Goal: Task Accomplishment & Management: Manage account settings

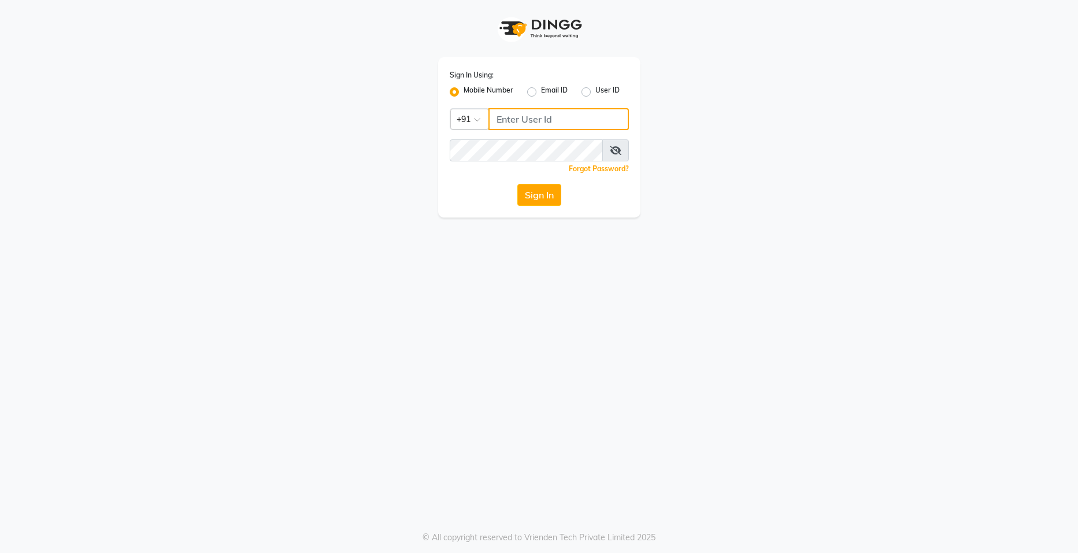
click at [504, 119] on input "Username" at bounding box center [558, 119] width 140 height 22
type input "9346339770"
drag, startPoint x: 556, startPoint y: 117, endPoint x: 466, endPoint y: 116, distance: 90.2
click at [466, 116] on div "Country Code × +91 9346339770" at bounding box center [539, 119] width 179 height 22
click at [610, 154] on icon at bounding box center [616, 150] width 12 height 9
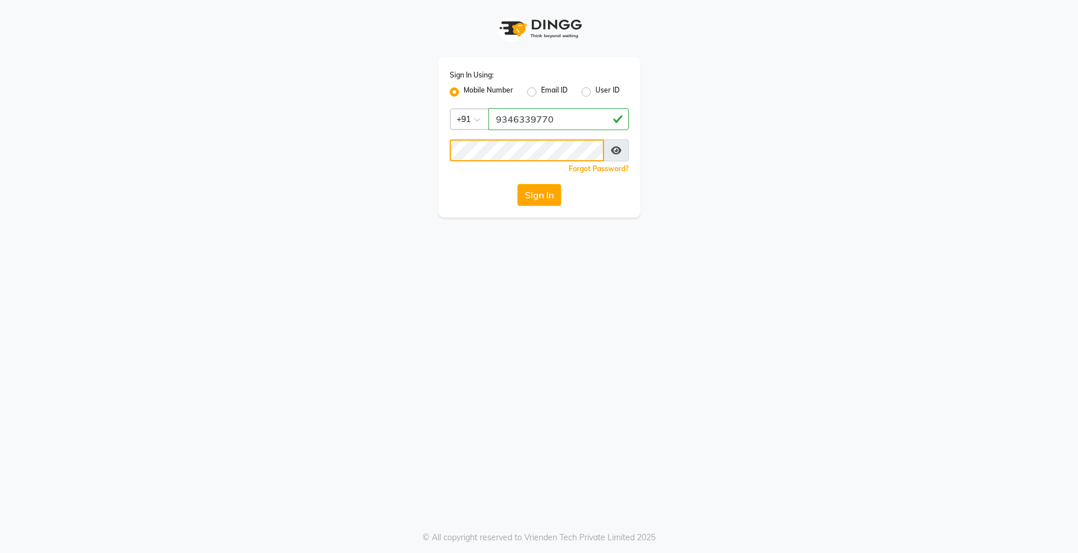
click at [517, 184] on button "Sign In" at bounding box center [539, 195] width 44 height 22
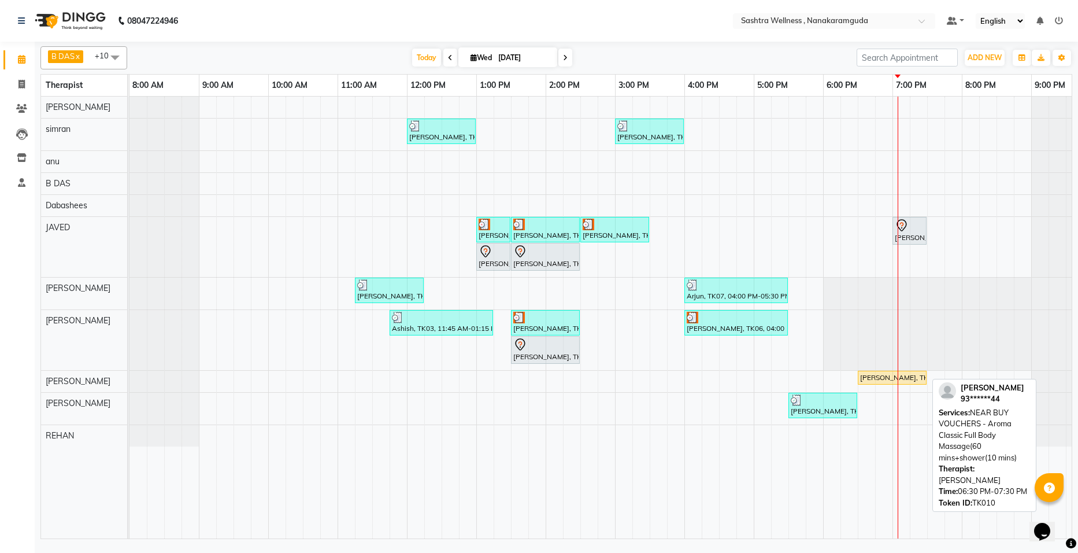
click at [899, 373] on div "Kareem, TK10, 06:30 PM-07:30 PM, NEAR BUY VOUCHERS - Aroma Classic Full Body Ma…" at bounding box center [892, 377] width 66 height 10
select select "1"
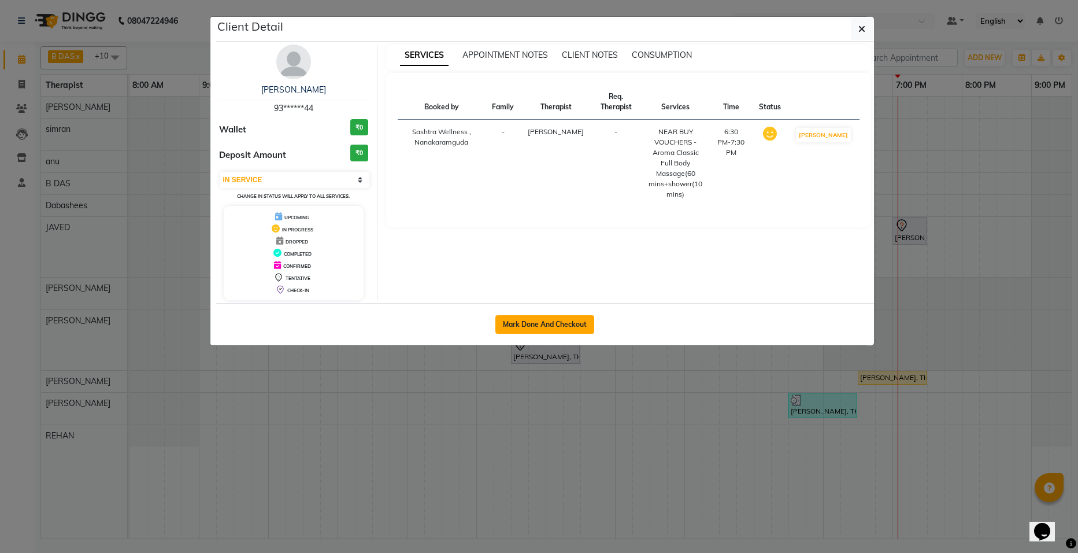
click at [525, 325] on button "Mark Done And Checkout" at bounding box center [544, 324] width 99 height 18
select select "service"
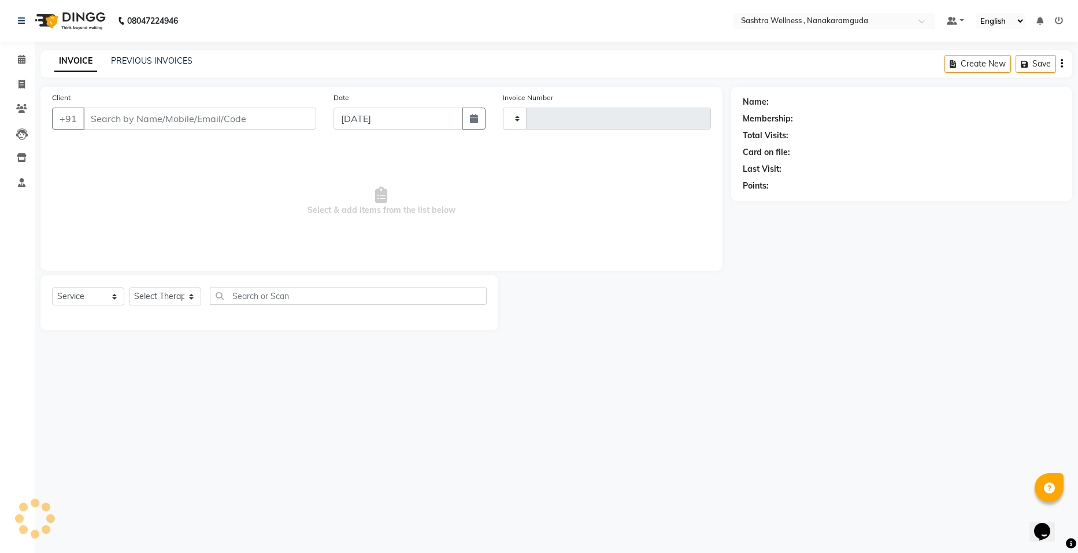
type input "0143"
select select "6669"
select select "package"
select select "82473"
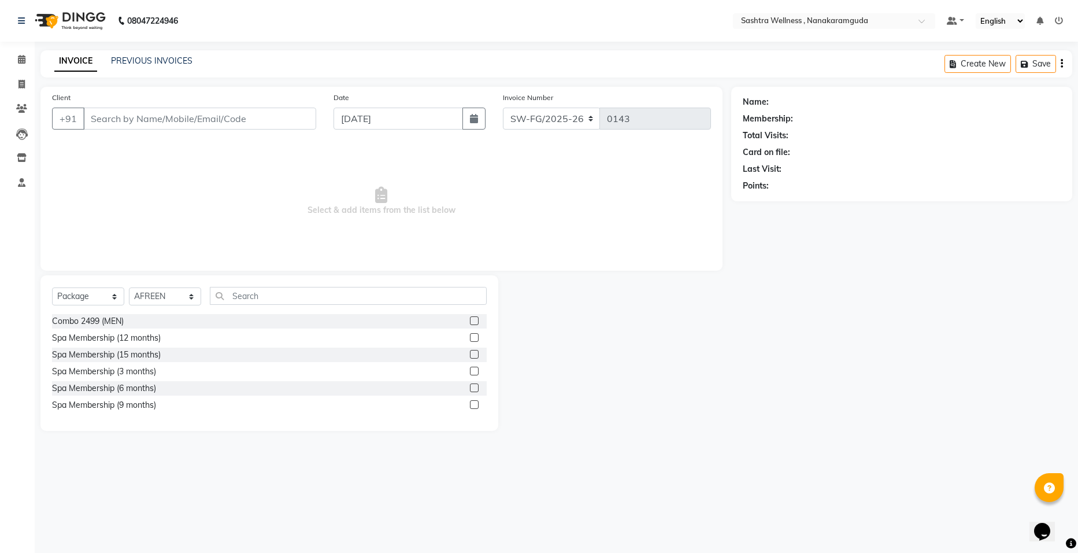
type input "93******44"
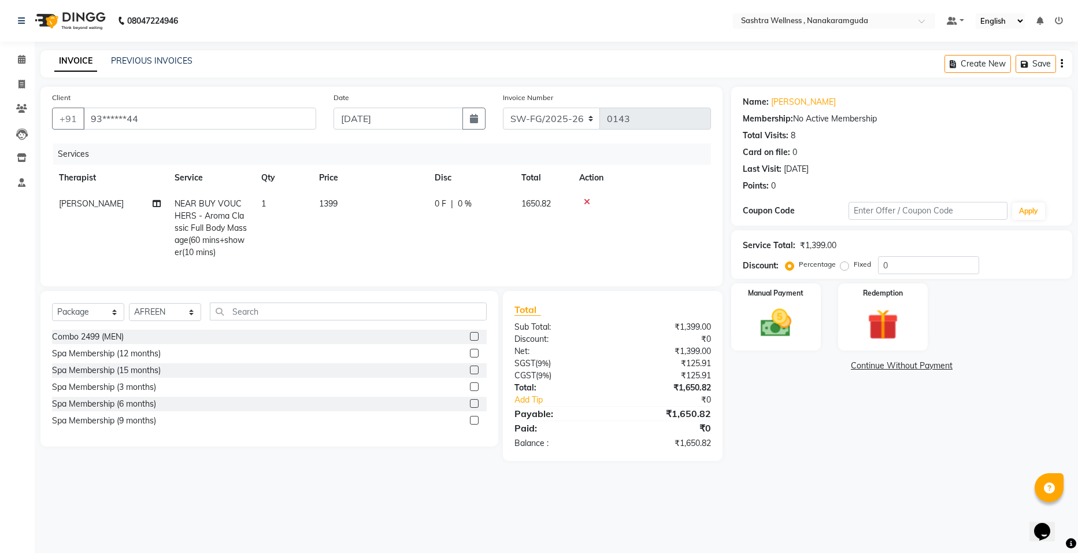
click at [1062, 64] on icon "button" at bounding box center [1062, 64] width 2 height 1
select select "package"
select select "82473"
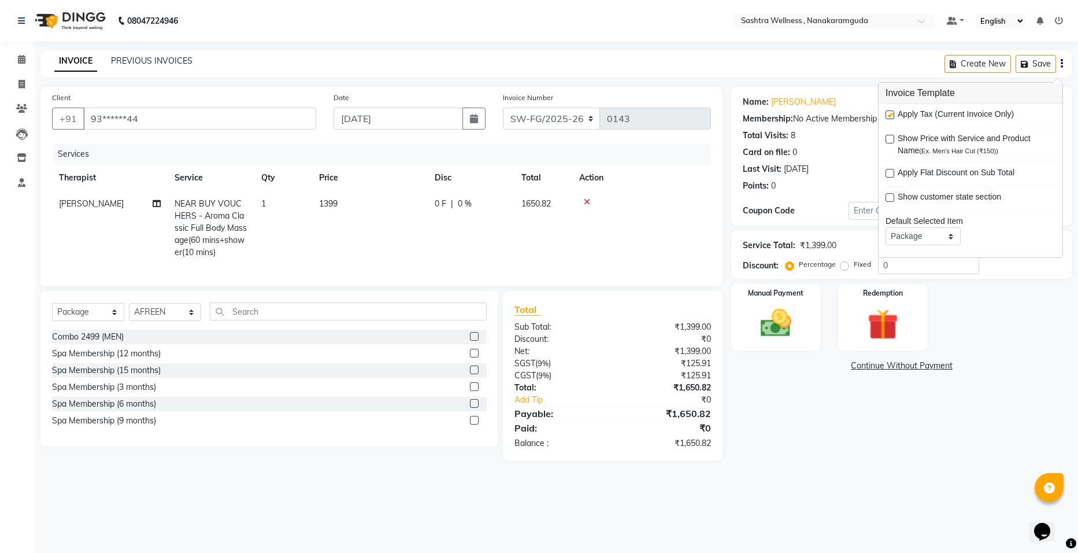
click at [972, 119] on span "Apply Tax (Current Invoice Only)" at bounding box center [956, 115] width 116 height 14
click at [892, 110] on label at bounding box center [890, 114] width 9 height 9
click at [892, 112] on input "checkbox" at bounding box center [890, 116] width 8 height 8
checkbox input "false"
click at [19, 58] on icon at bounding box center [22, 59] width 8 height 9
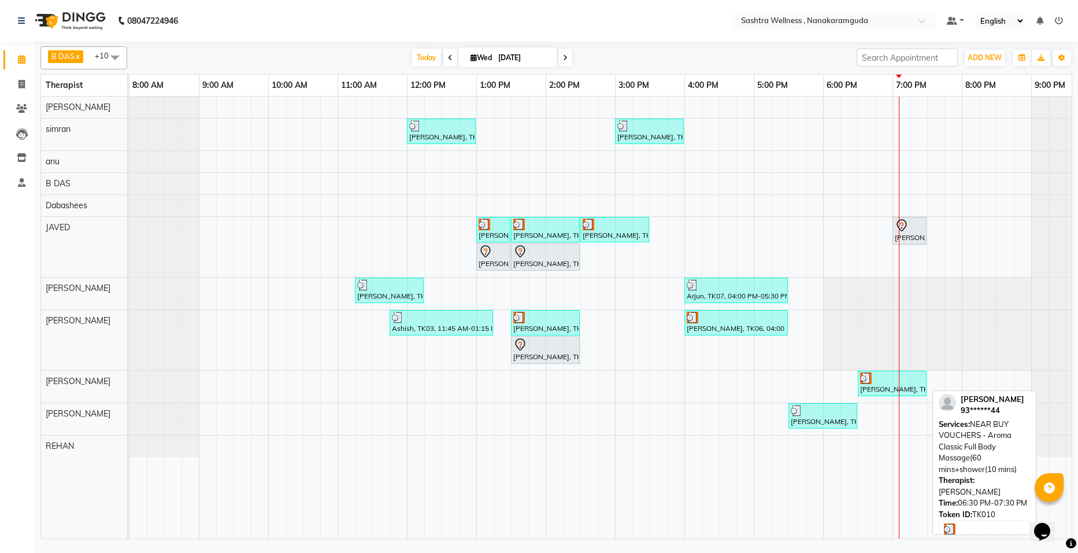
click at [898, 384] on div "[PERSON_NAME], TK10, 06:30 PM-07:30 PM, NEAR BUY VOUCHERS - Aroma Classic Full …" at bounding box center [892, 383] width 66 height 22
select select "3"
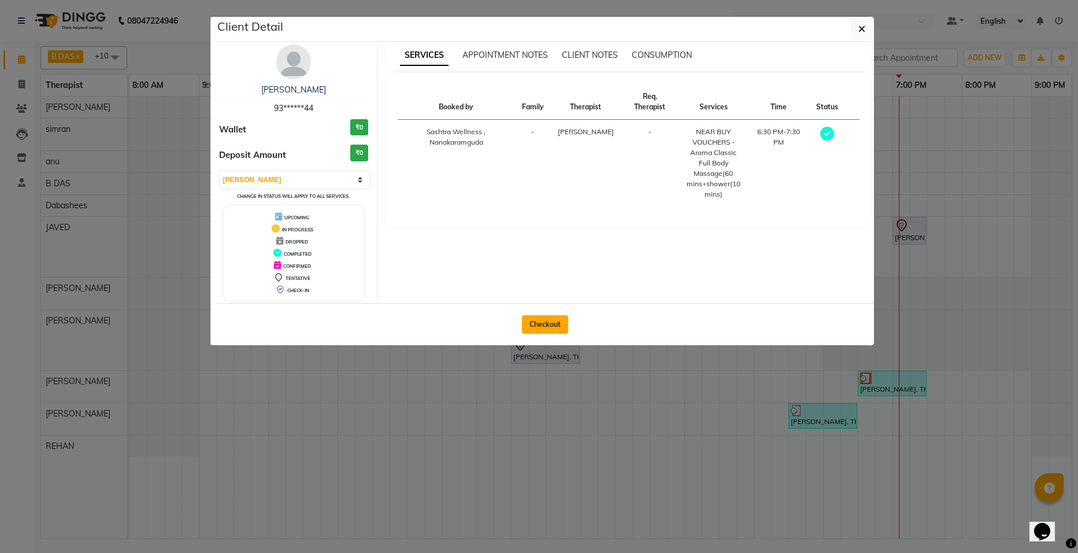
click at [547, 327] on button "Checkout" at bounding box center [545, 324] width 46 height 18
select select "service"
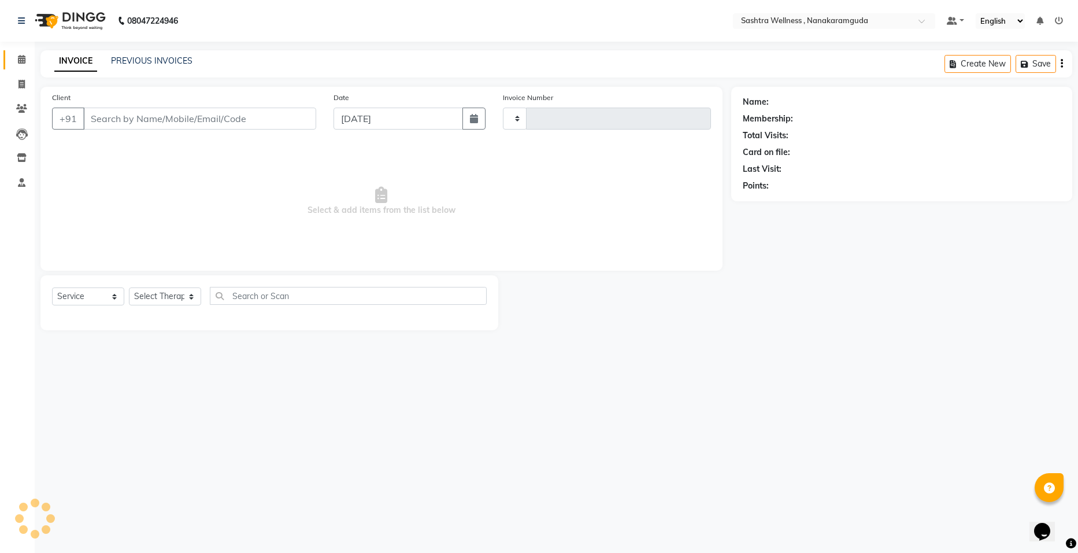
type input "0143"
select select "6669"
select select "package"
type input "93******44"
select select "82473"
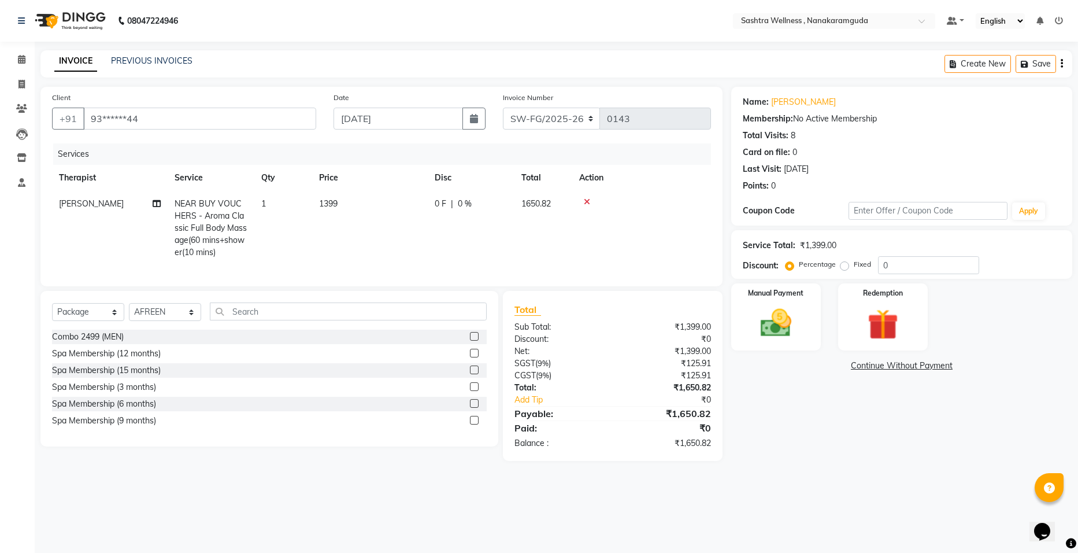
click at [1065, 65] on div "Create New Save" at bounding box center [1009, 63] width 128 height 27
click at [1063, 64] on div "Create New Save" at bounding box center [1009, 63] width 128 height 27
click at [1061, 62] on button "button" at bounding box center [1062, 63] width 2 height 27
select select "package"
select select "82473"
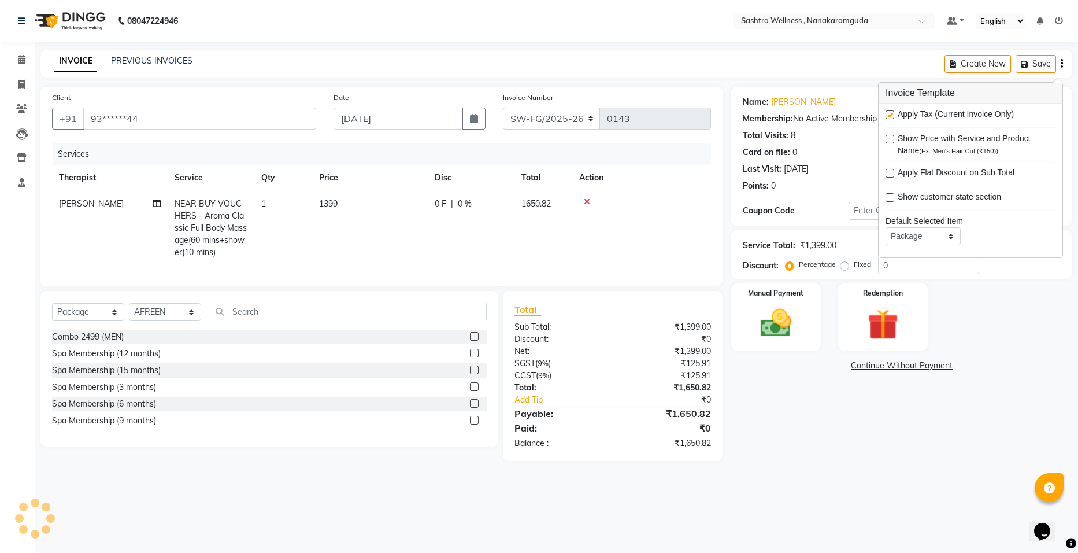
click at [926, 116] on span "Apply Tax (Current Invoice Only)" at bounding box center [956, 115] width 116 height 14
click at [890, 112] on label at bounding box center [890, 114] width 9 height 9
click at [890, 112] on input "checkbox" at bounding box center [890, 116] width 8 height 8
checkbox input "false"
click at [764, 491] on div "08047224946 Select Location × Sashtra Wellness , Nanakaramguda Default Panel My…" at bounding box center [539, 276] width 1078 height 553
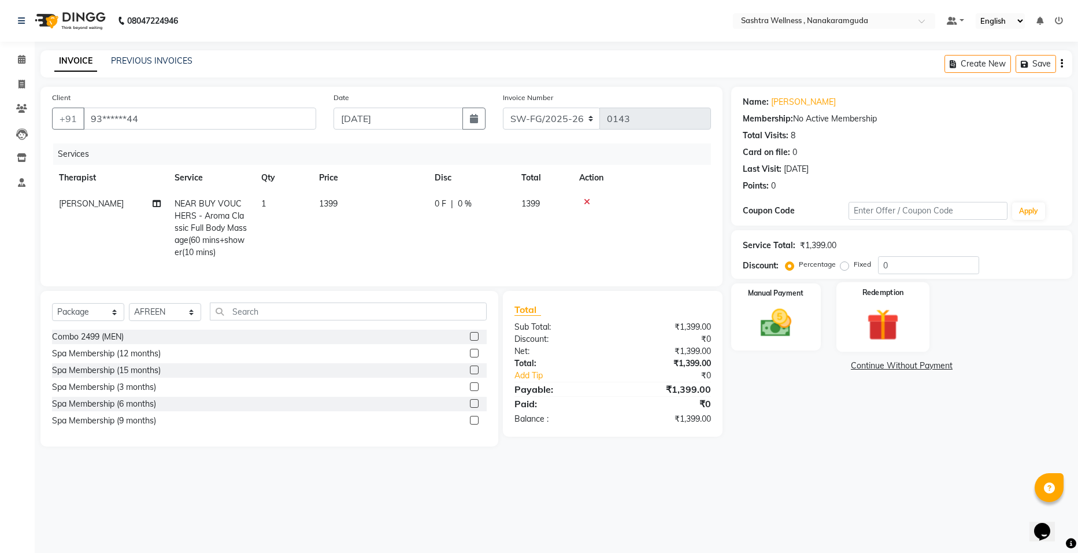
click at [875, 306] on img at bounding box center [883, 325] width 52 height 40
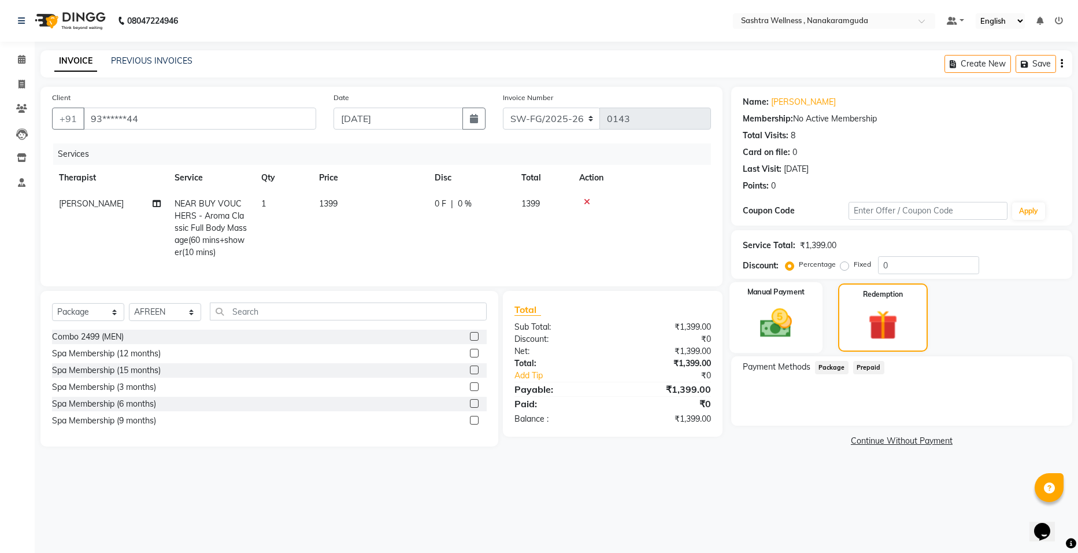
click at [762, 305] on img at bounding box center [776, 323] width 52 height 37
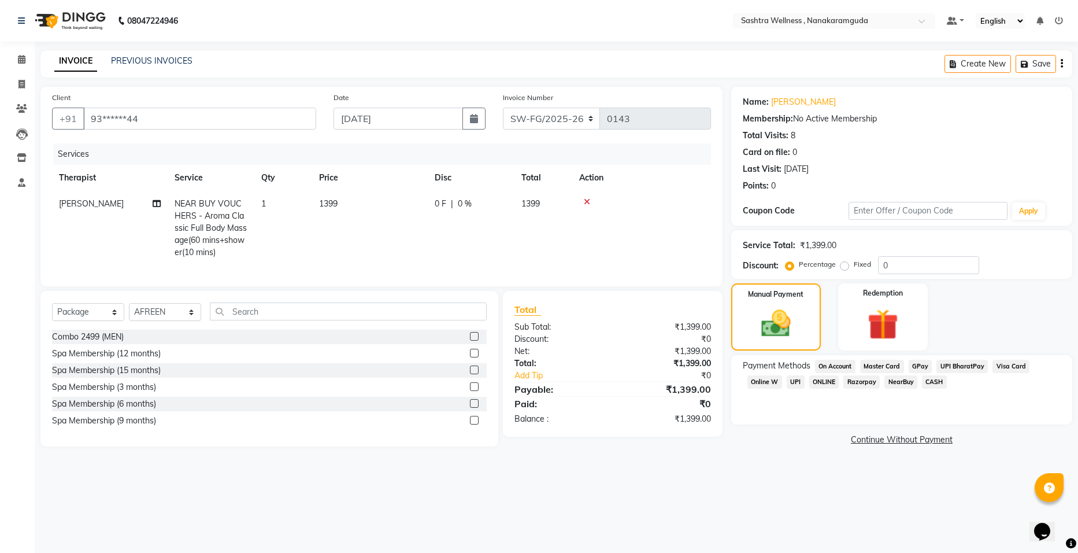
click at [899, 382] on span "NearBuy" at bounding box center [900, 381] width 33 height 13
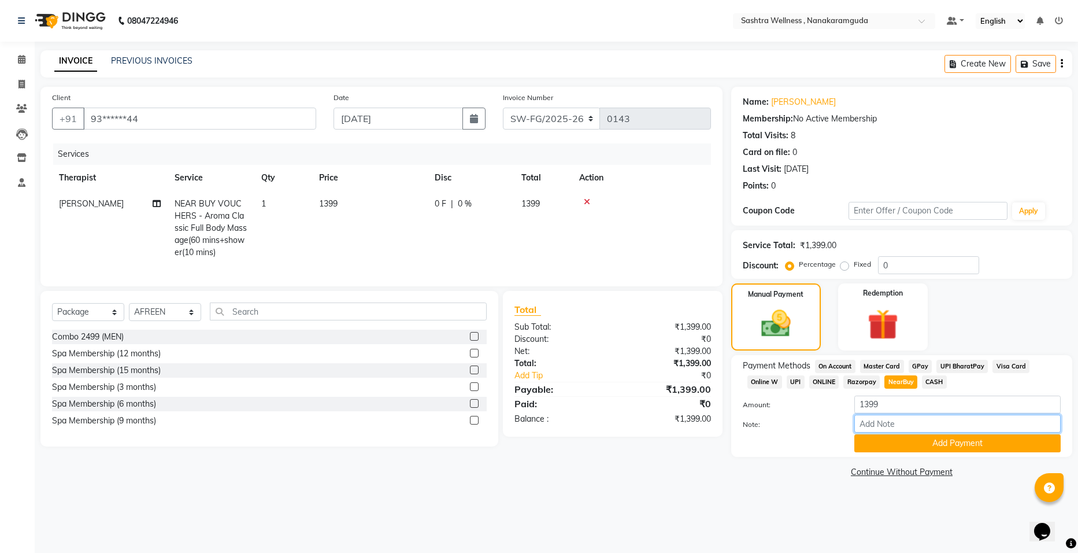
click at [890, 420] on input "Note:" at bounding box center [957, 423] width 206 height 18
type input "n"
type input "NB56GU8"
click at [979, 445] on button "Add Payment" at bounding box center [957, 443] width 206 height 18
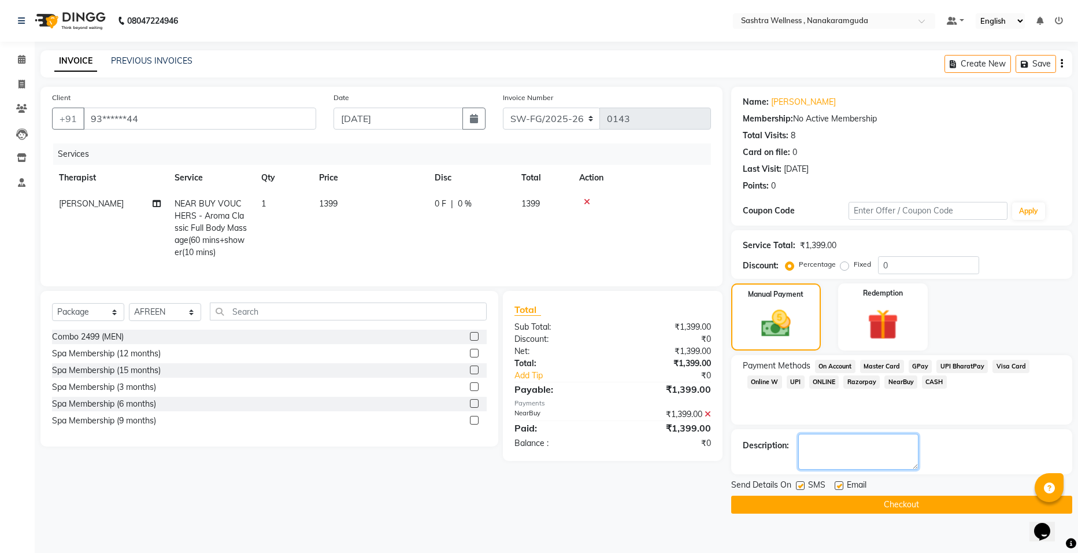
click at [846, 449] on textarea at bounding box center [858, 452] width 120 height 36
type textarea "M"
type textarea "NB56GU8"
click at [934, 503] on button "Checkout" at bounding box center [901, 504] width 341 height 18
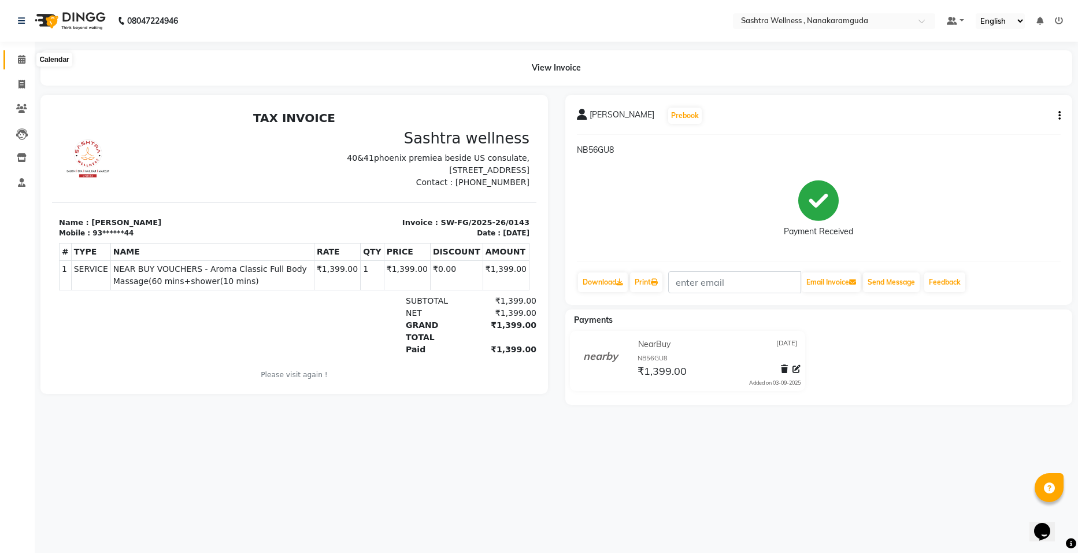
click at [18, 57] on icon at bounding box center [22, 59] width 8 height 9
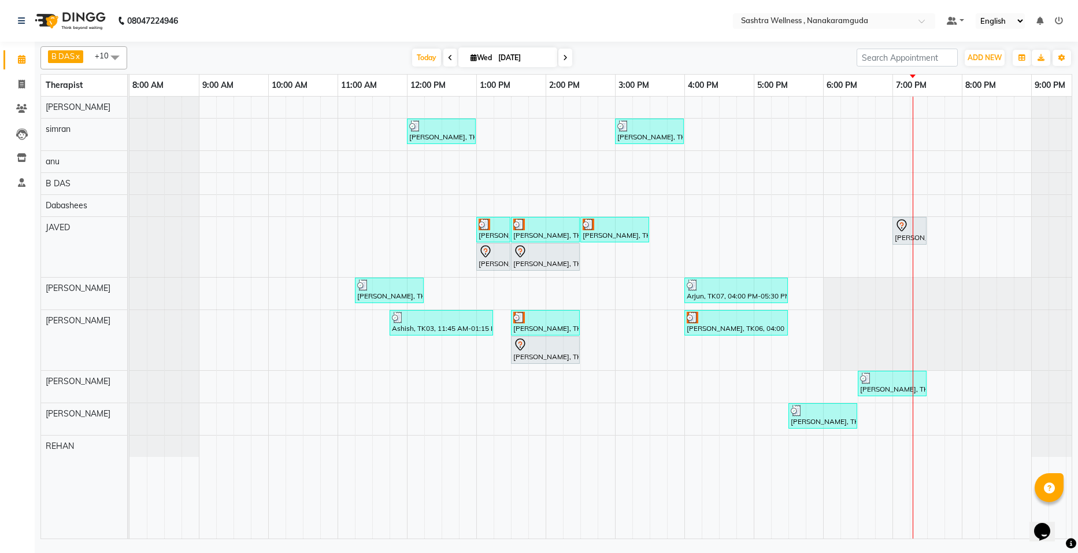
scroll to position [0, 29]
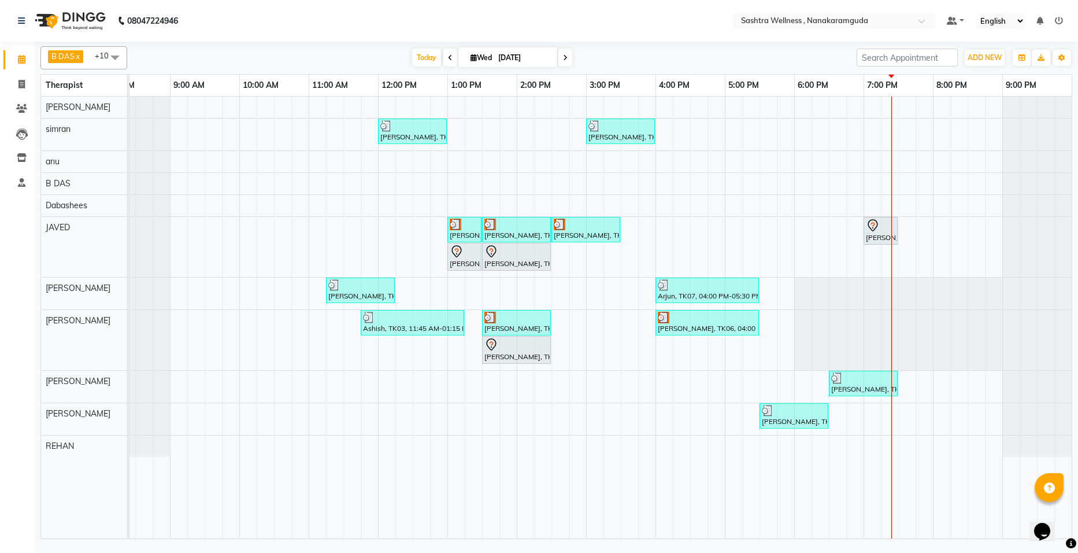
click at [449, 58] on icon at bounding box center [450, 57] width 5 height 7
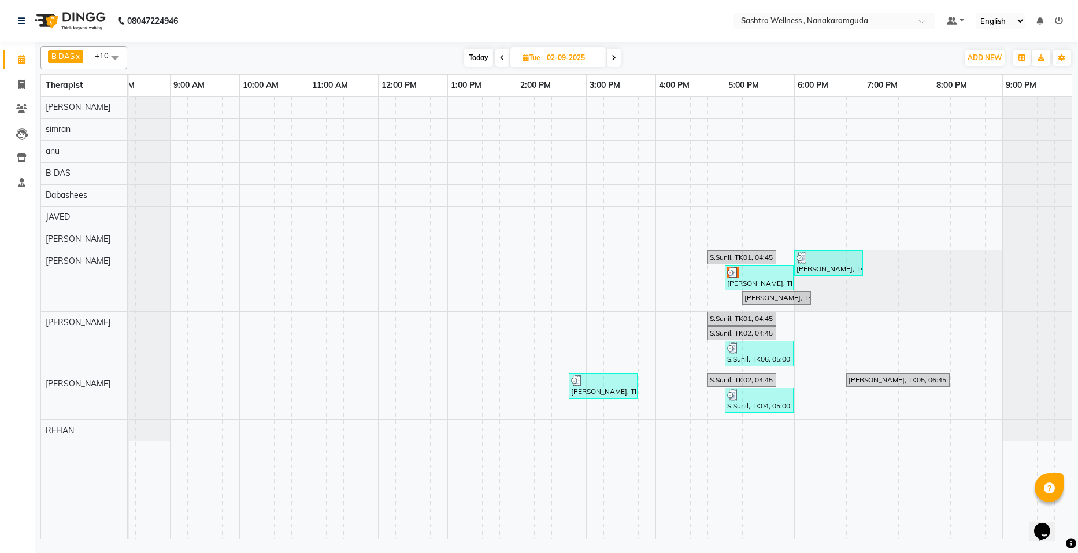
click at [502, 53] on span at bounding box center [502, 58] width 14 height 18
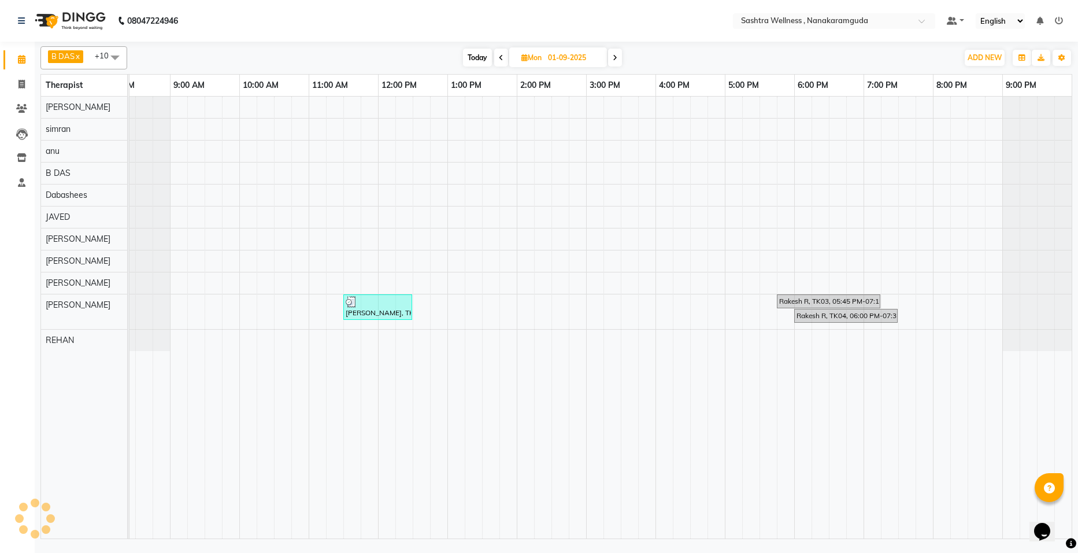
click at [502, 54] on icon at bounding box center [501, 57] width 5 height 7
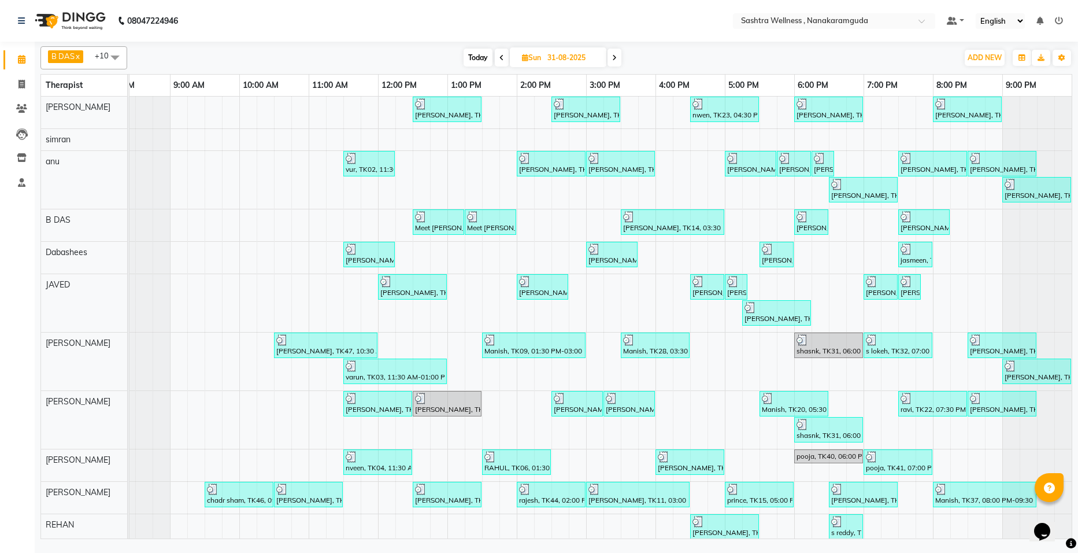
scroll to position [0, 38]
click at [501, 58] on icon at bounding box center [501, 57] width 5 height 7
type input "30-08-2025"
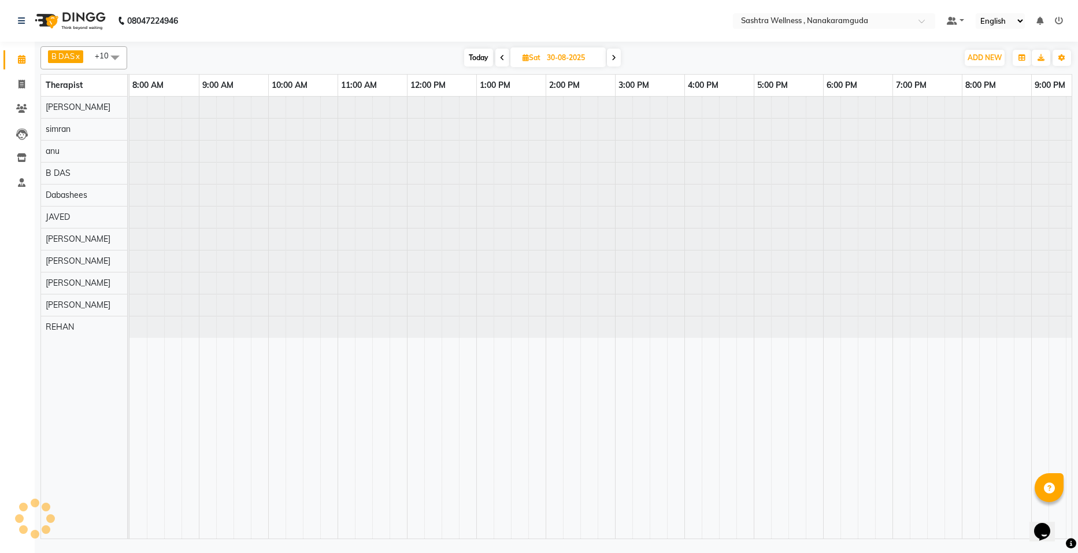
scroll to position [0, 29]
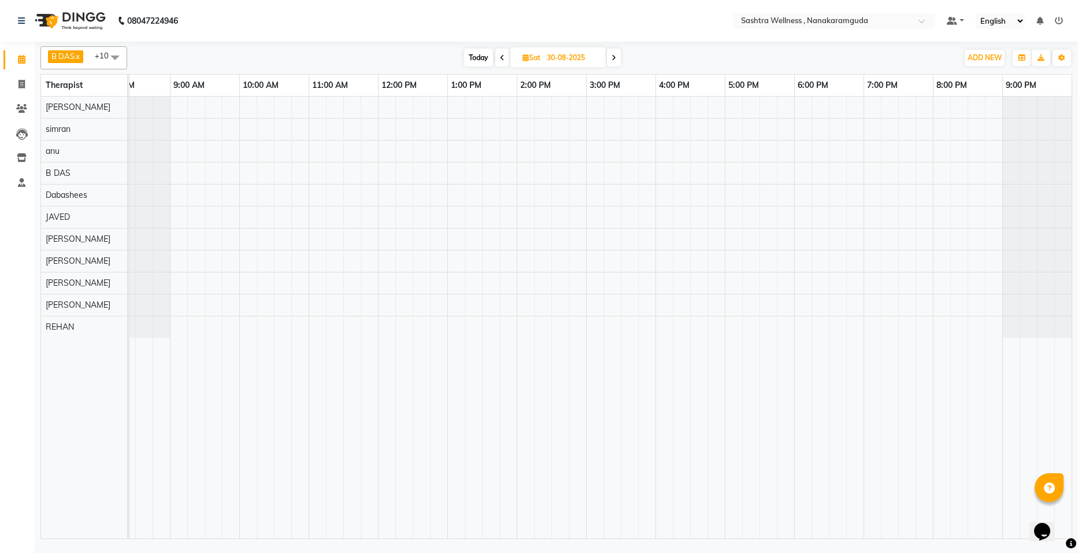
click at [591, 59] on input "30-08-2025" at bounding box center [572, 57] width 58 height 17
select select "8"
select select "2025"
click at [535, 224] on div "3" at bounding box center [532, 223] width 18 height 18
type input "[DATE]"
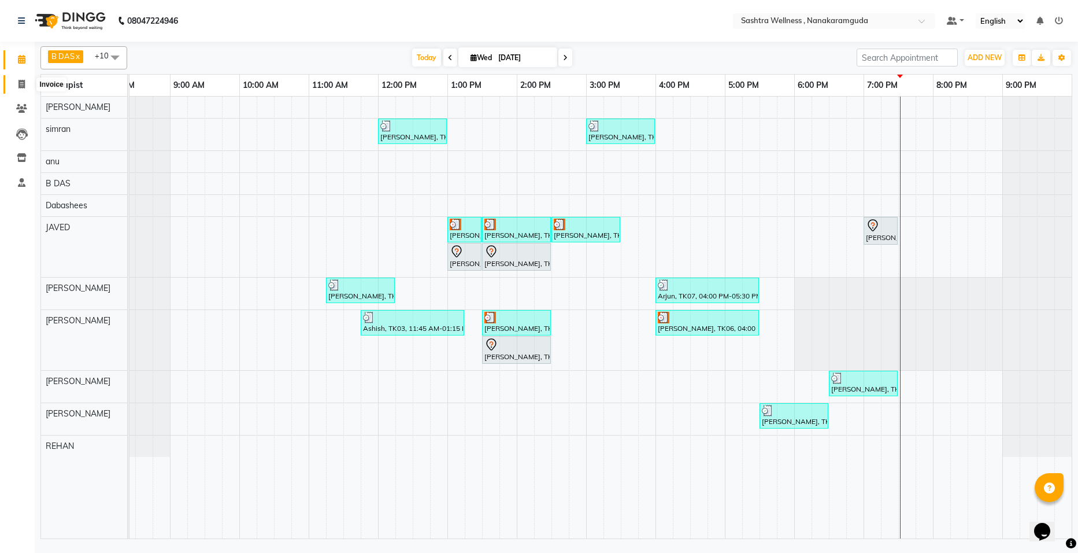
click at [25, 84] on icon at bounding box center [21, 84] width 6 height 9
select select "service"
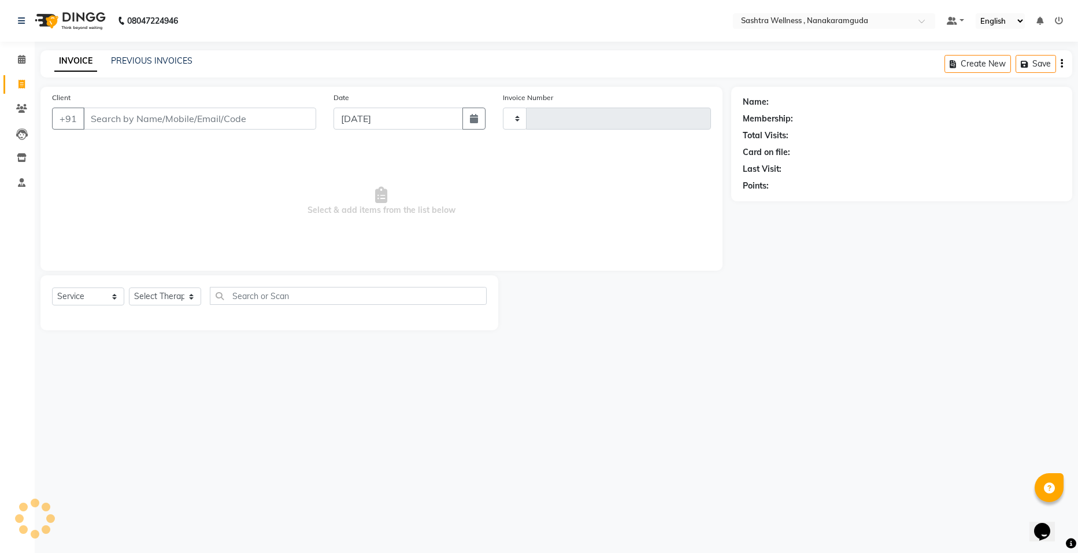
type input "0144"
select select "6669"
select select "package"
select select "82473"
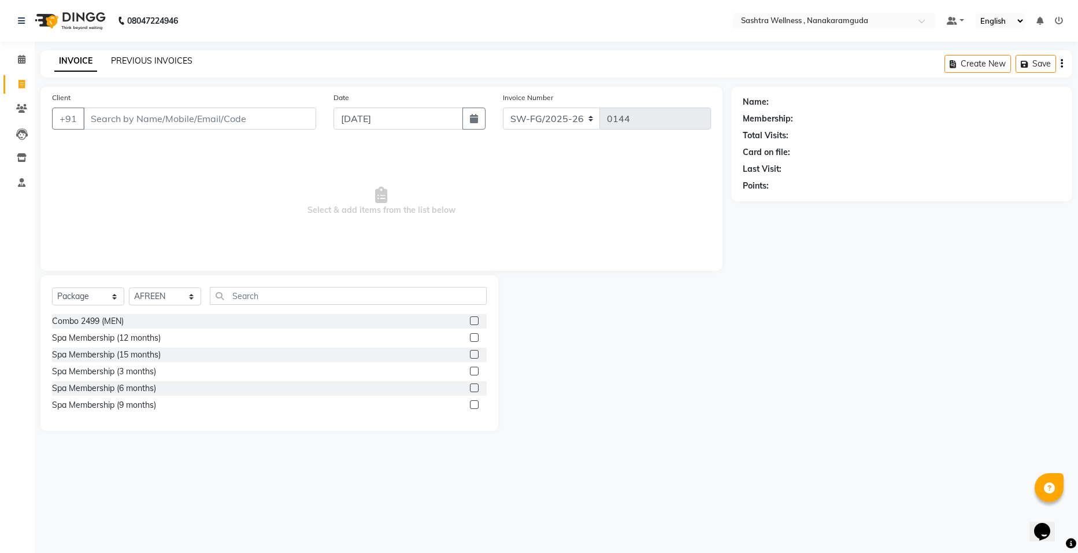
click at [147, 58] on link "PREVIOUS INVOICES" at bounding box center [152, 60] width 82 height 10
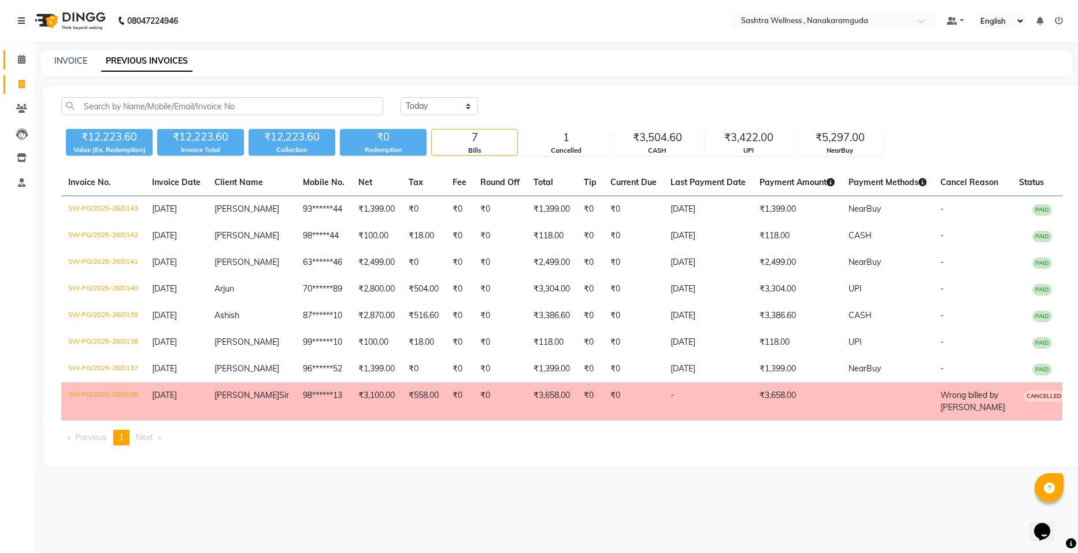
click at [11, 50] on link "Calendar" at bounding box center [17, 59] width 28 height 19
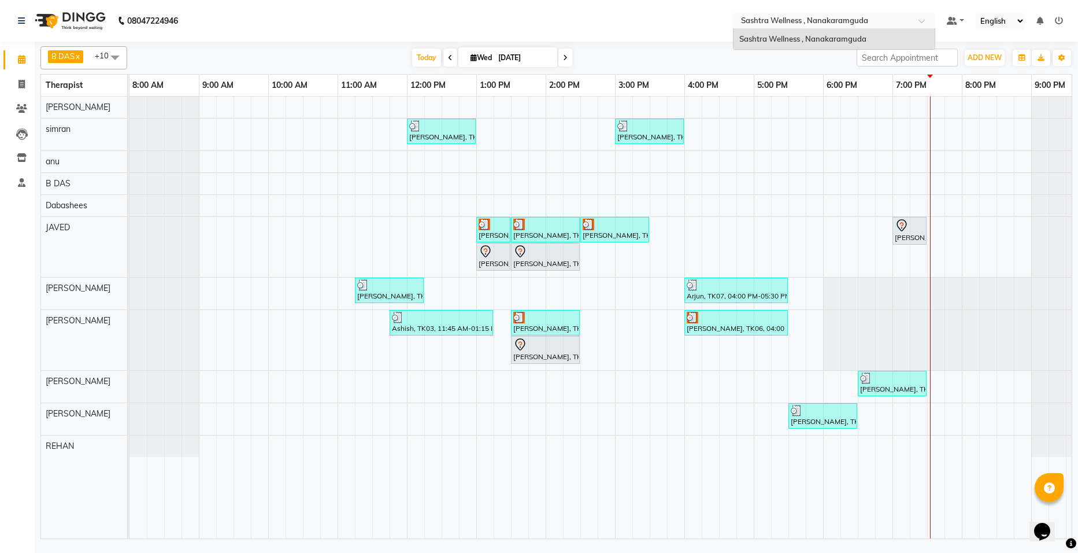
click at [882, 23] on input "text" at bounding box center [823, 22] width 168 height 12
click at [940, 205] on div "Shahanaaz, TK05, 12:00 PM-01:00 PM, THREADING -EYERBROWS Rajneet, TK09, 03:00 P…" at bounding box center [614, 318] width 971 height 442
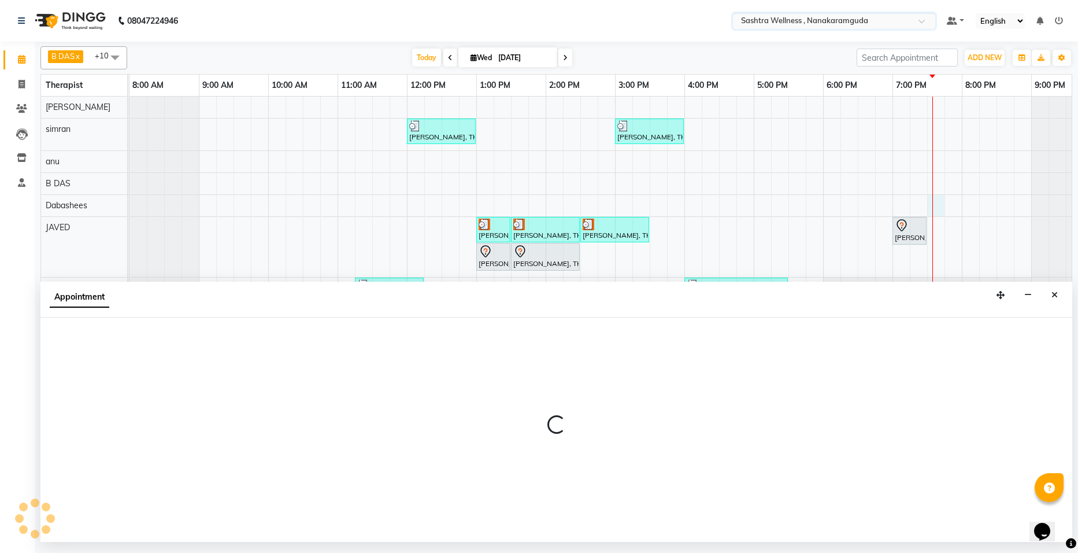
select select "75739"
select select "1170"
select select "tentative"
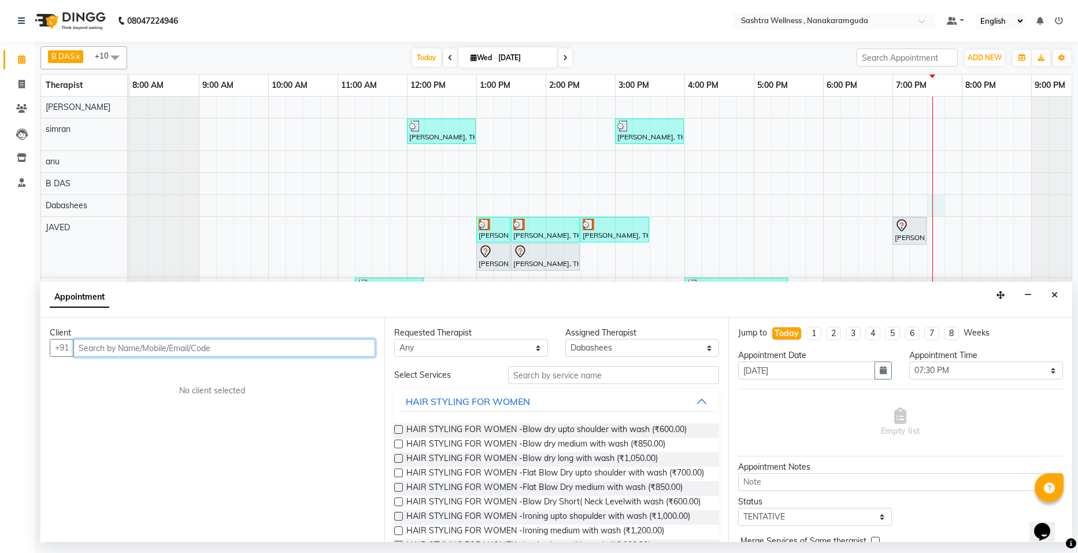
click at [176, 349] on input "text" at bounding box center [224, 348] width 302 height 18
type input "9010110250"
click at [1056, 291] on icon "Close" at bounding box center [1055, 295] width 6 height 8
